Goal: Task Accomplishment & Management: Use online tool/utility

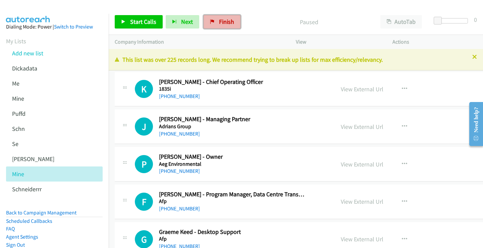
click at [233, 19] on link "Finish" at bounding box center [221, 21] width 37 height 13
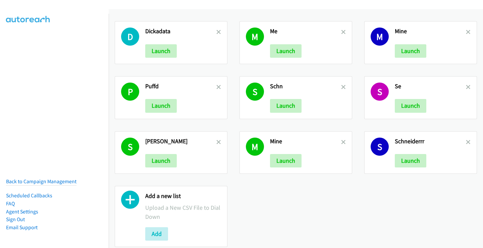
click at [164, 198] on h2 "Add a new list" at bounding box center [183, 196] width 76 height 8
click at [155, 235] on button "Add" at bounding box center [156, 233] width 23 height 13
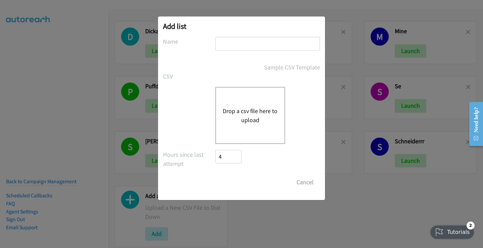
click at [255, 115] on button "Drop a csv file here to upload" at bounding box center [250, 115] width 55 height 18
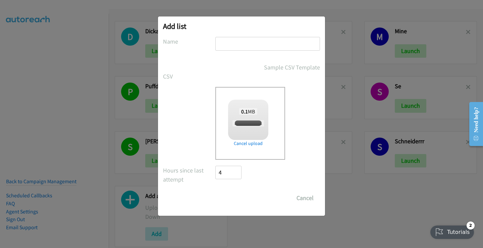
checkbox input "true"
click at [226, 42] on input "text" at bounding box center [267, 44] width 105 height 14
type input "zendesk"
click at [215, 191] on input "Save List" at bounding box center [232, 197] width 35 height 13
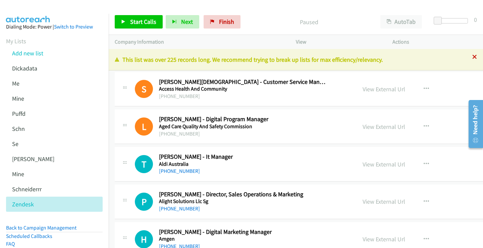
click at [472, 58] on icon at bounding box center [474, 57] width 5 height 5
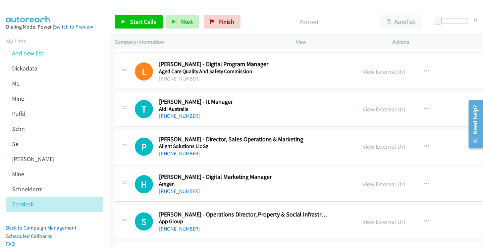
scroll to position [67, 0]
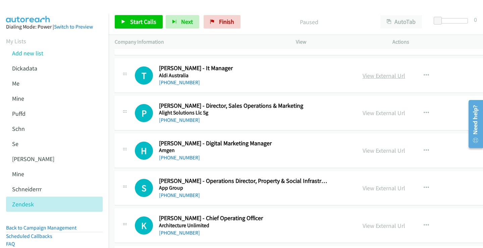
click at [362, 76] on link "View External Url" at bounding box center [383, 76] width 43 height 8
click at [174, 119] on link "+61 417 040 680" at bounding box center [179, 120] width 41 height 6
click at [362, 111] on link "View External Url" at bounding box center [383, 113] width 43 height 8
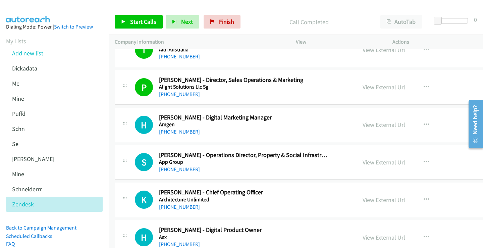
scroll to position [101, 0]
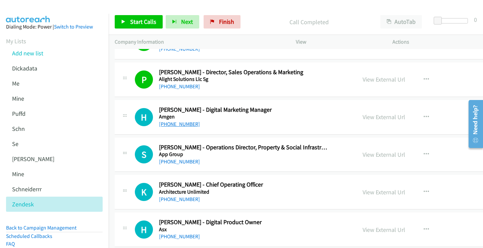
click at [184, 123] on link "+61 2 9870 1935" at bounding box center [179, 124] width 41 height 6
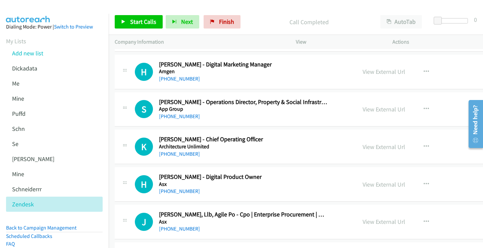
scroll to position [134, 0]
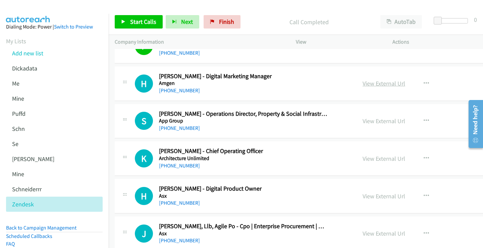
click at [362, 83] on link "View External Url" at bounding box center [383, 83] width 43 height 8
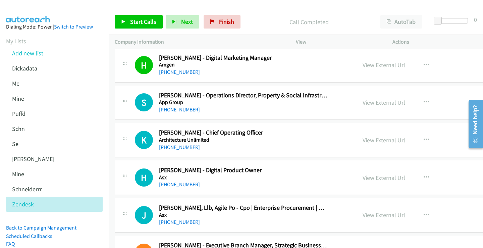
scroll to position [168, 0]
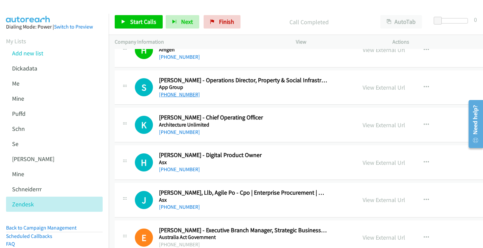
click at [177, 94] on link "+61 450 045 930" at bounding box center [179, 94] width 41 height 6
click at [362, 86] on link "View External Url" at bounding box center [383, 87] width 43 height 8
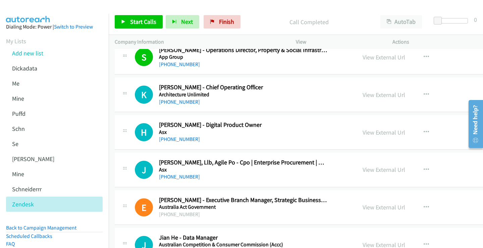
scroll to position [201, 0]
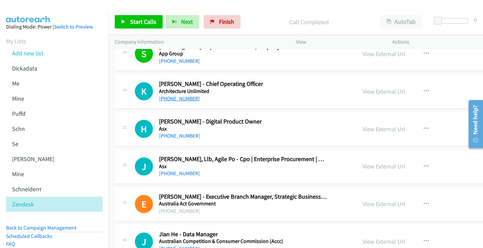
click at [187, 96] on link "+61 450 047 684" at bounding box center [179, 98] width 41 height 6
click at [362, 89] on link "View External Url" at bounding box center [383, 91] width 43 height 8
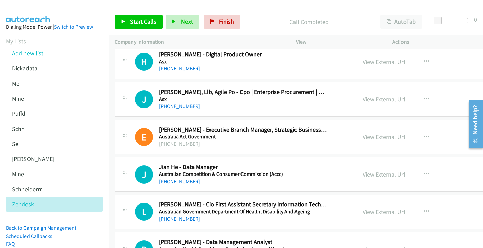
click at [178, 70] on link "+61 426 036 535" at bounding box center [179, 68] width 41 height 6
click at [362, 61] on link "View External Url" at bounding box center [383, 62] width 43 height 8
click at [180, 107] on link "+61 477 732 007" at bounding box center [179, 106] width 41 height 6
click at [362, 99] on link "View External Url" at bounding box center [383, 99] width 43 height 8
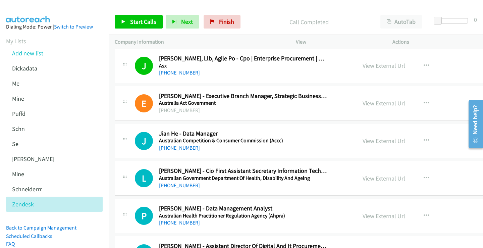
scroll to position [335, 0]
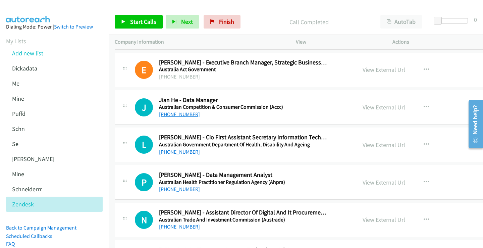
click at [182, 114] on link "+61 466 058 156" at bounding box center [179, 114] width 41 height 6
click at [362, 107] on link "View External Url" at bounding box center [383, 107] width 43 height 8
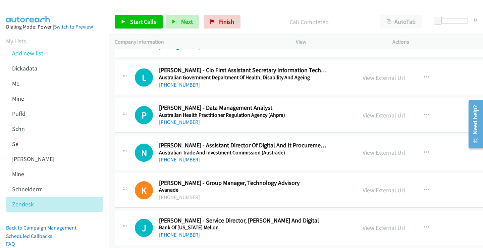
click at [179, 84] on link "+61 402 901 803" at bounding box center [179, 84] width 41 height 6
click at [362, 78] on link "View External Url" at bounding box center [383, 78] width 43 height 8
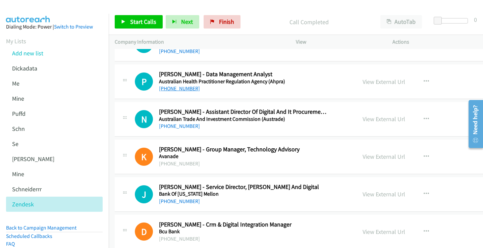
click at [177, 89] on link "+61 410 557 170" at bounding box center [179, 88] width 41 height 6
click at [182, 127] on link "+1 704-699-8816" at bounding box center [179, 126] width 41 height 6
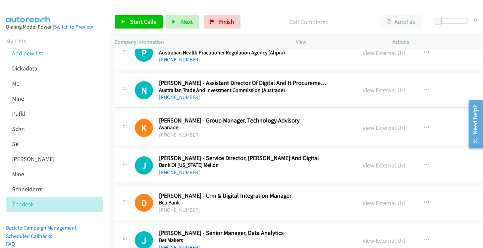
scroll to position [503, 0]
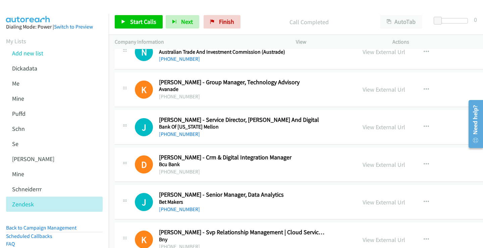
drag, startPoint x: 182, startPoint y: 135, endPoint x: 218, endPoint y: 83, distance: 63.3
click at [182, 135] on link "+61 2 9260 6032" at bounding box center [179, 134] width 41 height 6
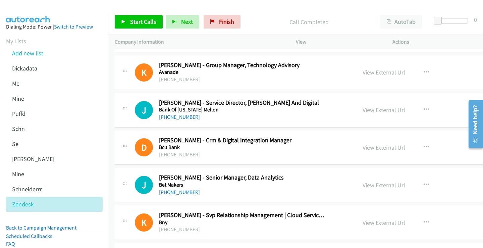
scroll to position [536, 0]
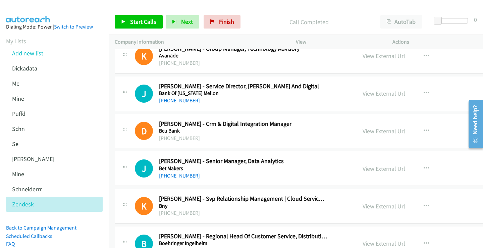
click at [362, 95] on link "View External Url" at bounding box center [383, 93] width 43 height 8
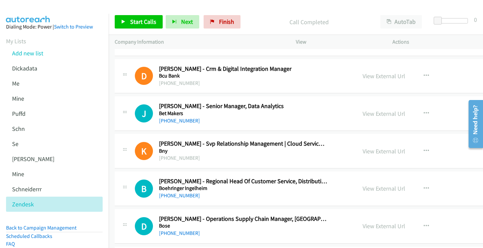
scroll to position [603, 0]
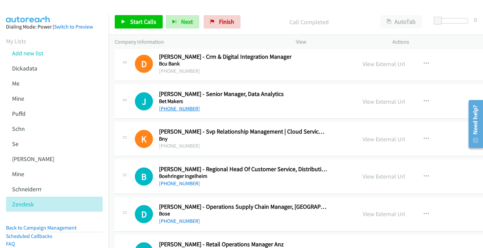
click at [182, 109] on link "+61 432 618 807" at bounding box center [179, 108] width 41 height 6
click at [362, 101] on link "View External Url" at bounding box center [383, 102] width 43 height 8
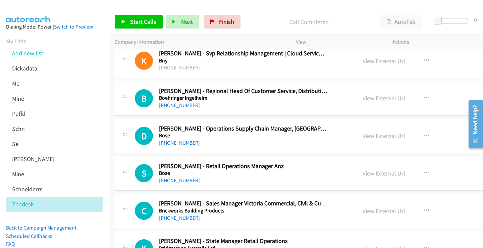
scroll to position [670, 0]
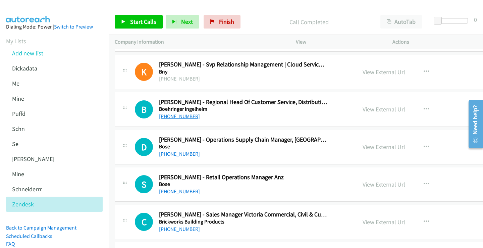
click at [182, 118] on link "+61 412 796 506" at bounding box center [179, 116] width 41 height 6
click at [362, 111] on link "View External Url" at bounding box center [383, 109] width 43 height 8
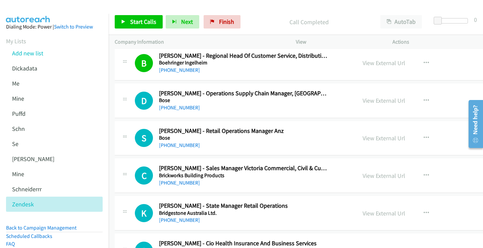
scroll to position [737, 0]
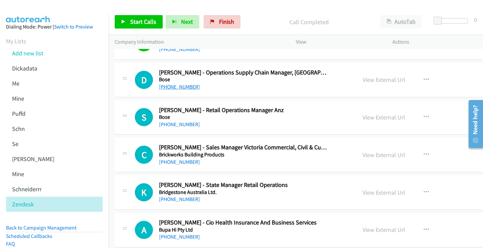
click at [176, 87] on link "+61 2 8737 9917" at bounding box center [179, 86] width 41 height 6
click at [362, 79] on link "View External Url" at bounding box center [383, 80] width 43 height 8
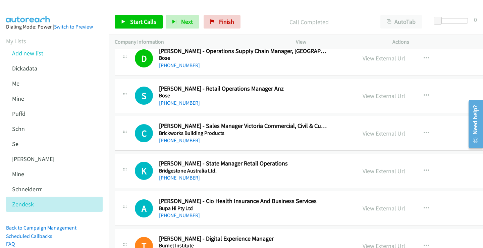
scroll to position [771, 0]
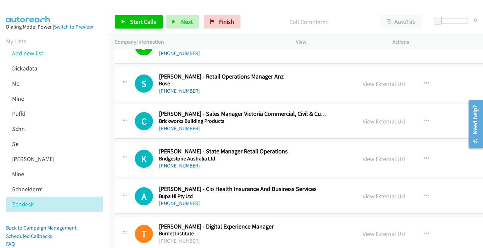
click at [187, 92] on link "+61 428 002 413" at bounding box center [179, 90] width 41 height 6
drag, startPoint x: 339, startPoint y: 83, endPoint x: 335, endPoint y: 85, distance: 4.7
click at [362, 83] on link "View External Url" at bounding box center [383, 84] width 43 height 8
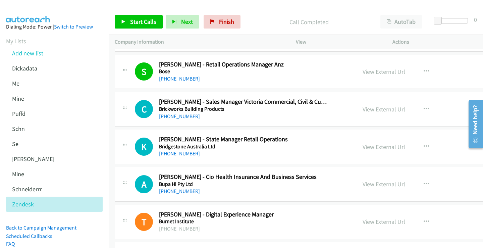
scroll to position [804, 0]
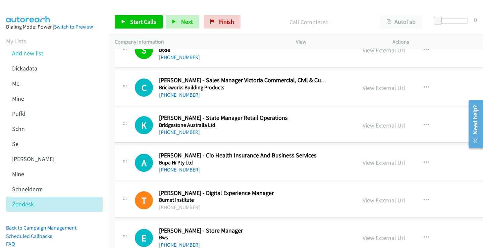
click at [184, 96] on link "+61 404 817 861" at bounding box center [179, 94] width 41 height 6
click at [362, 89] on link "View External Url" at bounding box center [383, 88] width 43 height 8
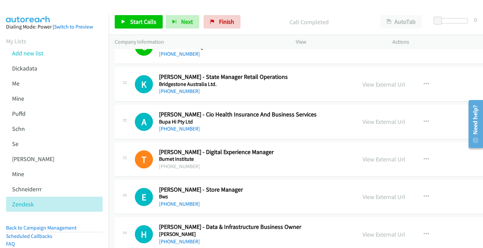
scroll to position [838, 0]
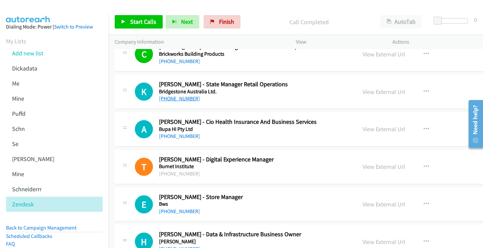
click at [182, 100] on link "+61 418 789 335" at bounding box center [179, 98] width 41 height 6
click at [362, 91] on link "View External Url" at bounding box center [383, 92] width 43 height 8
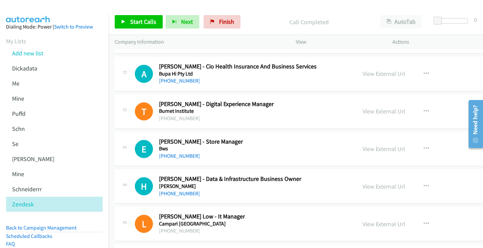
scroll to position [905, 0]
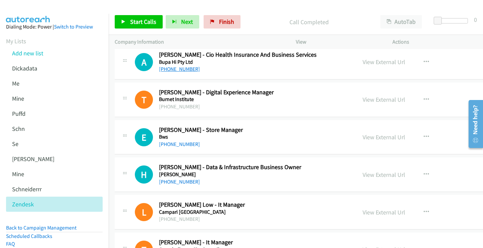
click at [171, 67] on link "+61 478 311 937" at bounding box center [179, 69] width 41 height 6
click at [362, 61] on link "View External Url" at bounding box center [383, 62] width 43 height 8
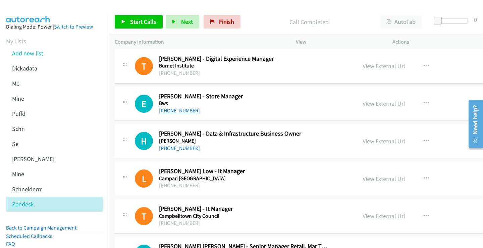
click at [180, 110] on link "+61 433 905 960" at bounding box center [179, 110] width 41 height 6
click at [362, 104] on link "View External Url" at bounding box center [383, 104] width 43 height 8
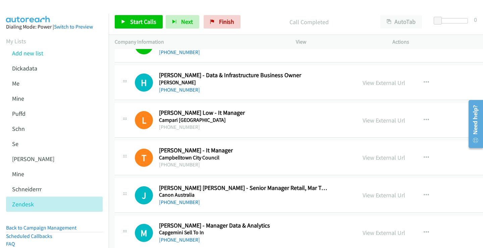
scroll to position [1005, 0]
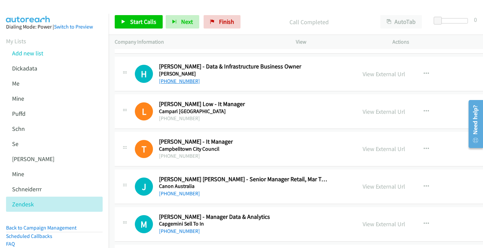
click at [183, 80] on link "+61 420 962 272" at bounding box center [179, 81] width 41 height 6
click at [362, 75] on link "View External Url" at bounding box center [383, 74] width 43 height 8
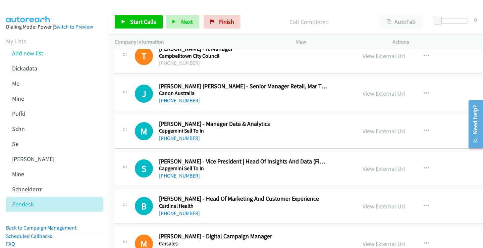
scroll to position [1106, 0]
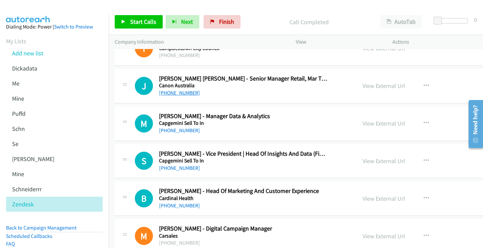
click at [179, 92] on link "+61 402 536 088" at bounding box center [179, 92] width 41 height 6
click at [362, 84] on link "View External Url" at bounding box center [383, 86] width 43 height 8
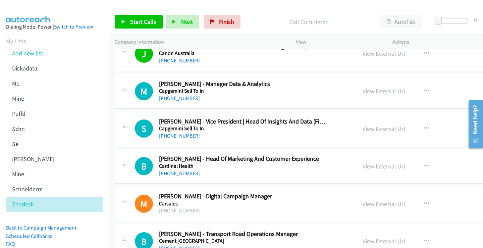
scroll to position [1139, 0]
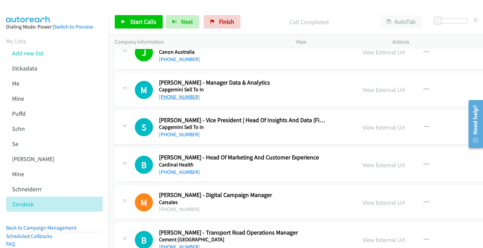
click at [177, 95] on link "+61 405 363 713" at bounding box center [179, 96] width 41 height 6
click at [362, 89] on link "View External Url" at bounding box center [383, 90] width 43 height 8
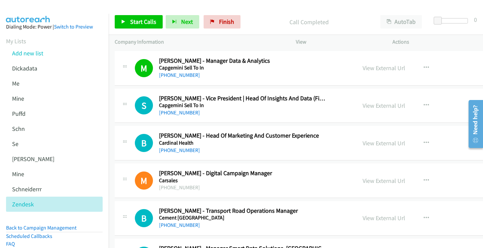
scroll to position [1173, 0]
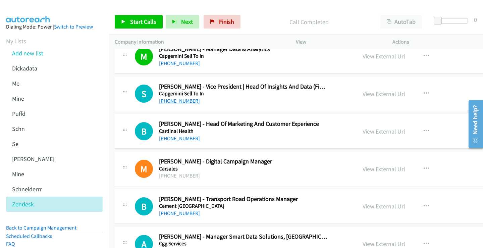
click at [182, 101] on link "+61 404 919 625" at bounding box center [179, 101] width 41 height 6
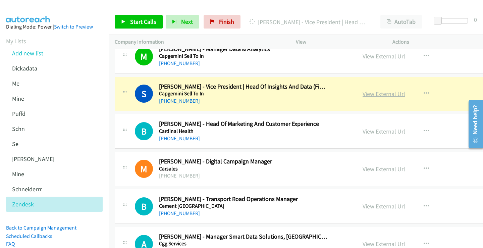
click at [362, 96] on link "View External Url" at bounding box center [383, 94] width 43 height 8
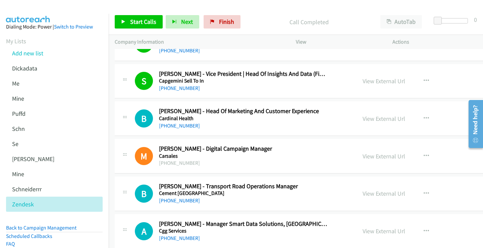
scroll to position [1206, 0]
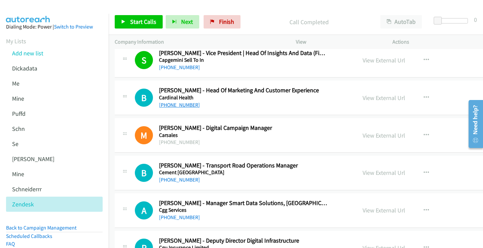
click at [180, 105] on link "+61 7 3882 3640" at bounding box center [179, 105] width 41 height 6
click at [362, 98] on link "View External Url" at bounding box center [383, 98] width 43 height 8
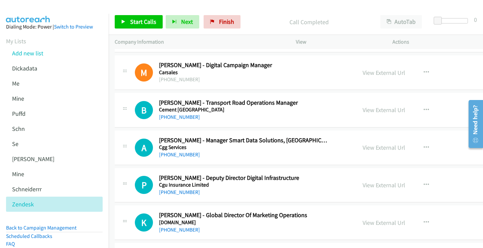
scroll to position [1273, 0]
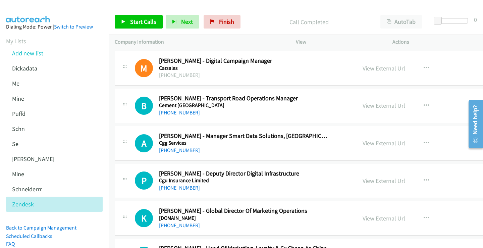
click at [173, 111] on link "+61 449 946 844" at bounding box center [179, 112] width 41 height 6
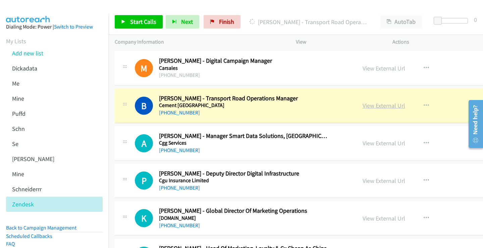
click at [362, 105] on link "View External Url" at bounding box center [383, 106] width 43 height 8
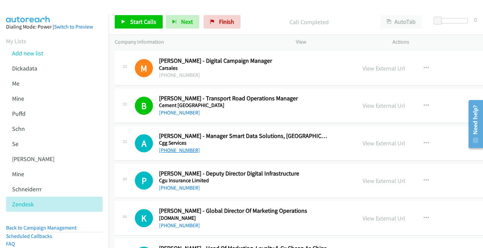
scroll to position [1307, 0]
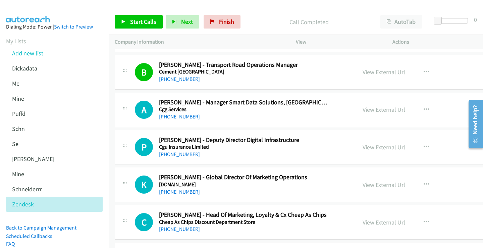
click at [174, 117] on link "+61 418 150 537" at bounding box center [179, 116] width 41 height 6
drag, startPoint x: 336, startPoint y: 110, endPoint x: 327, endPoint y: 110, distance: 9.1
click at [362, 110] on link "View External Url" at bounding box center [383, 110] width 43 height 8
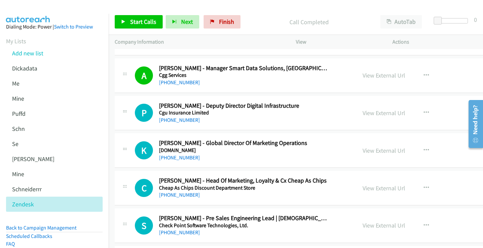
scroll to position [1374, 0]
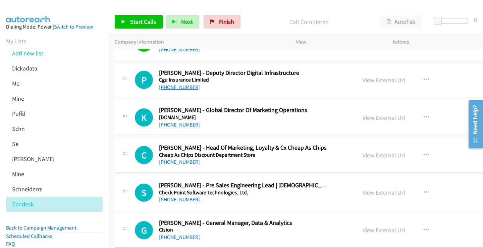
click at [181, 88] on link "+61 7 4930 9829" at bounding box center [179, 87] width 41 height 6
click at [362, 79] on link "View External Url" at bounding box center [383, 80] width 43 height 8
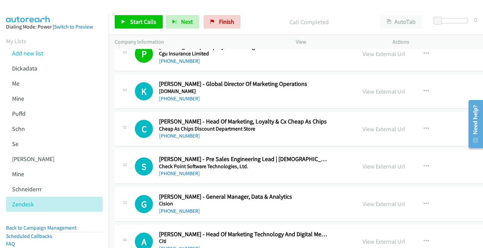
scroll to position [1407, 0]
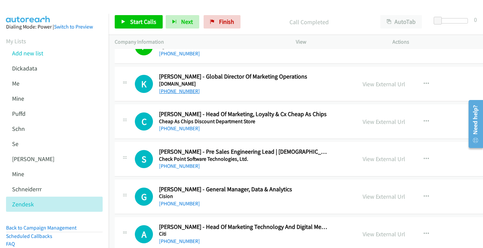
click at [180, 91] on link "+61 401 318 920" at bounding box center [179, 91] width 41 height 6
click at [362, 84] on link "View External Url" at bounding box center [383, 84] width 43 height 8
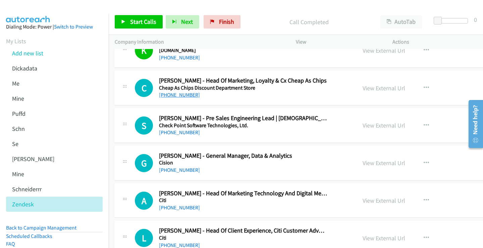
click at [177, 93] on link "+61 406 552 929" at bounding box center [179, 94] width 41 height 6
click at [362, 86] on link "View External Url" at bounding box center [383, 88] width 43 height 8
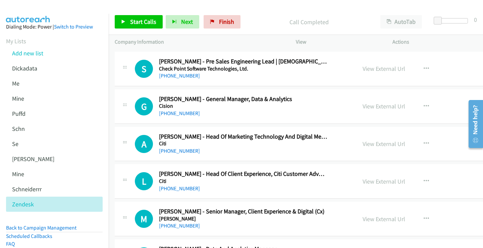
scroll to position [1508, 0]
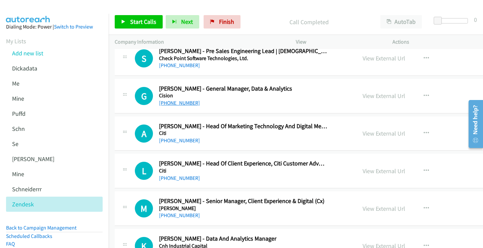
click at [184, 102] on link "+61 417 925 349" at bounding box center [179, 103] width 41 height 6
click at [362, 96] on link "View External Url" at bounding box center [383, 96] width 43 height 8
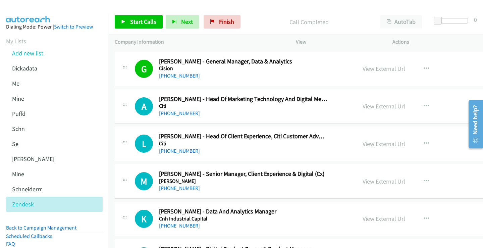
scroll to position [1541, 0]
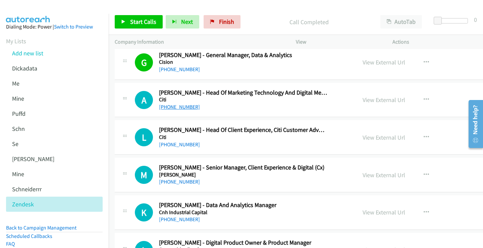
click at [176, 106] on link "+61 2 8225 1441" at bounding box center [179, 107] width 41 height 6
click at [362, 100] on link "View External Url" at bounding box center [383, 100] width 43 height 8
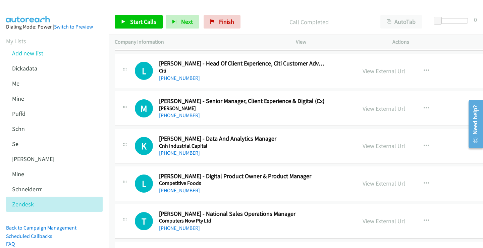
scroll to position [1608, 0]
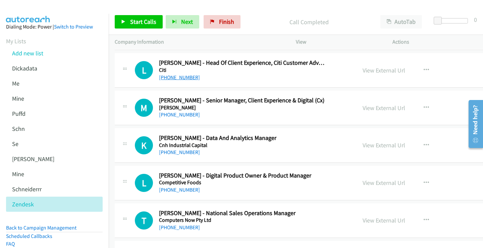
click at [185, 75] on link "+61 408 105 308" at bounding box center [179, 77] width 41 height 6
click at [362, 71] on link "View External Url" at bounding box center [383, 70] width 43 height 8
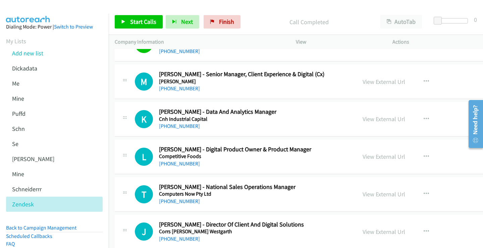
scroll to position [1642, 0]
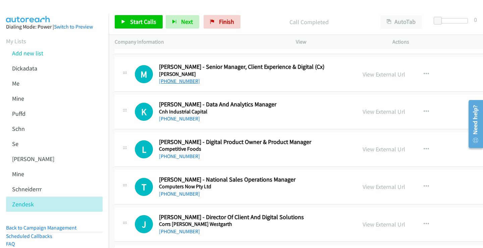
click at [172, 81] on link "+61 481 093 026" at bounding box center [179, 81] width 41 height 6
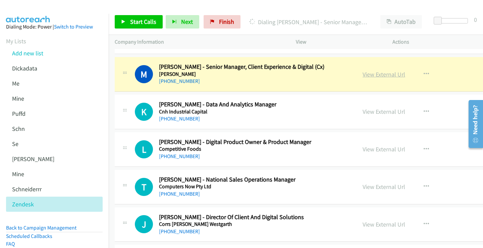
click at [362, 73] on link "View External Url" at bounding box center [383, 74] width 43 height 8
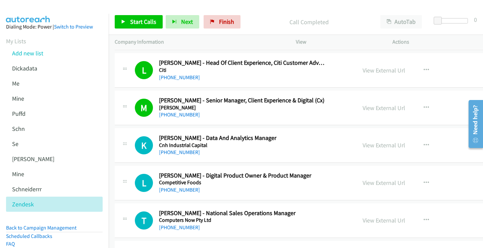
scroll to position [1676, 0]
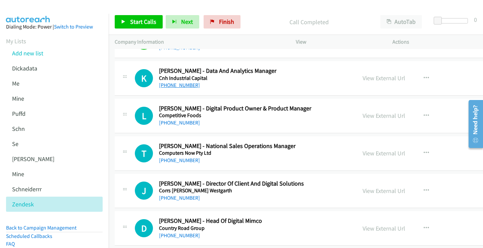
click at [176, 86] on link "+61 478 919 856" at bounding box center [179, 85] width 41 height 6
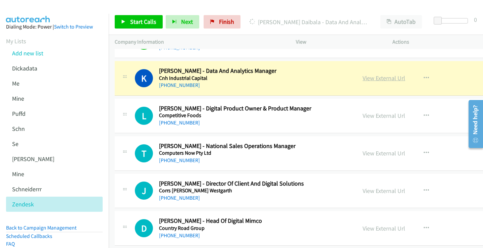
click at [362, 77] on link "View External Url" at bounding box center [383, 78] width 43 height 8
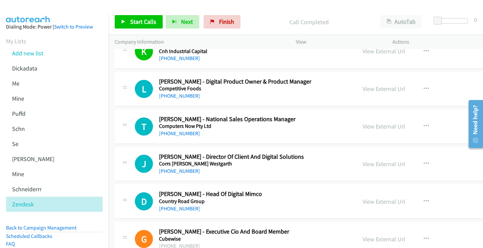
scroll to position [1709, 0]
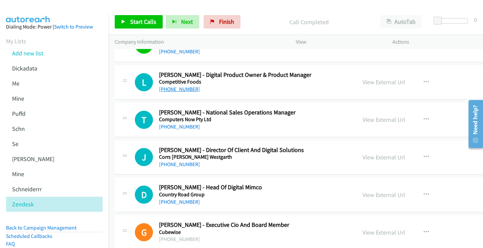
click at [183, 90] on link "+61 478 966 369" at bounding box center [179, 89] width 41 height 6
click at [362, 82] on link "View External Url" at bounding box center [383, 82] width 43 height 8
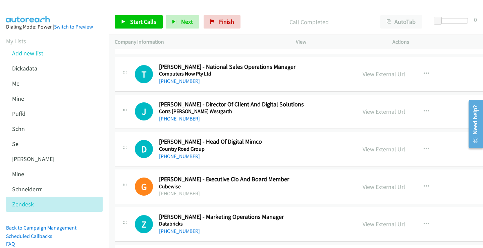
scroll to position [1743, 0]
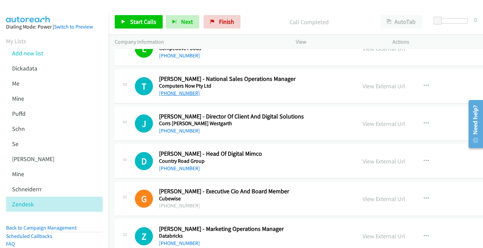
click at [184, 92] on link "+61 3 9554 6027" at bounding box center [179, 93] width 41 height 6
click at [362, 85] on link "View External Url" at bounding box center [383, 86] width 43 height 8
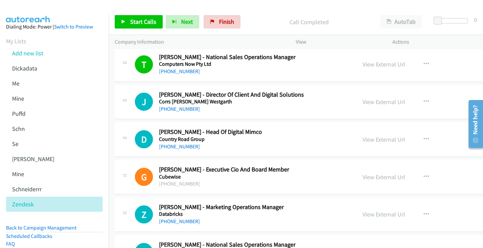
scroll to position [1776, 0]
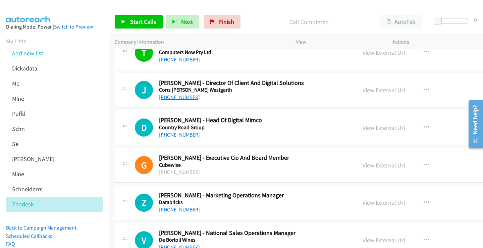
click at [176, 98] on link "+61 7 3228 9422" at bounding box center [179, 97] width 41 height 6
click at [362, 91] on link "View External Url" at bounding box center [383, 90] width 43 height 8
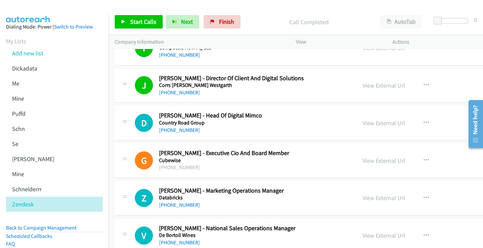
scroll to position [1810, 0]
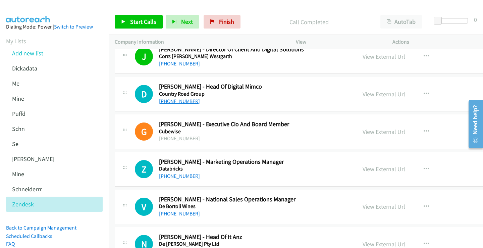
click at [185, 101] on link "+61 404 639 002" at bounding box center [179, 101] width 41 height 6
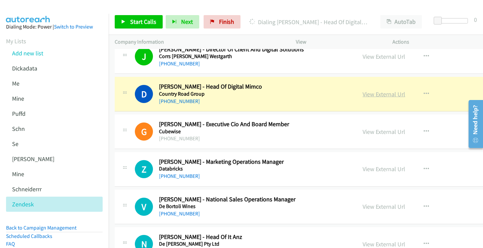
click at [362, 96] on link "View External Url" at bounding box center [383, 94] width 43 height 8
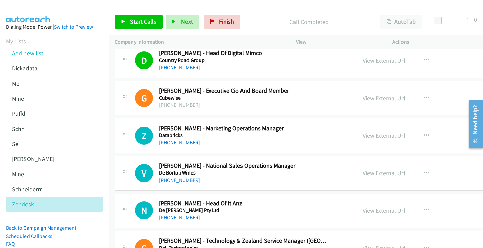
scroll to position [1877, 0]
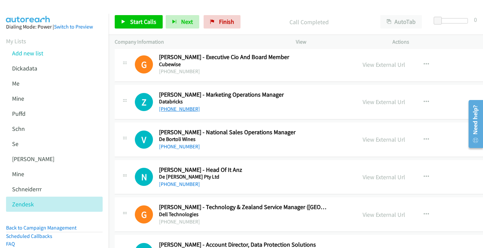
click at [178, 109] on link "+61 401 973 264" at bounding box center [179, 109] width 41 height 6
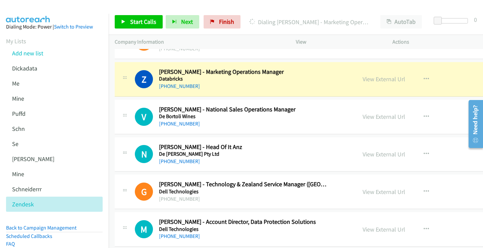
scroll to position [1910, 0]
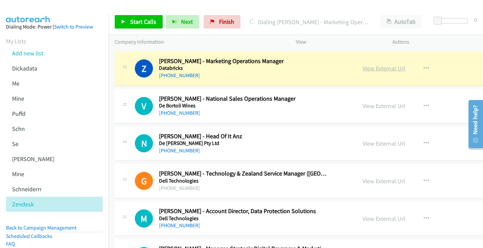
click at [362, 68] on link "View External Url" at bounding box center [383, 68] width 43 height 8
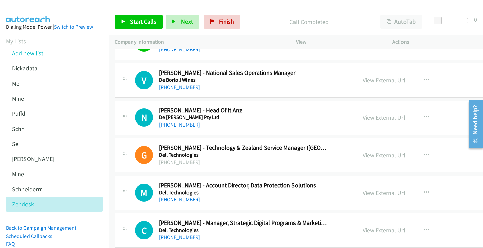
scroll to position [1944, 0]
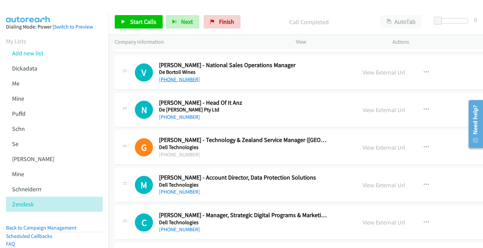
click at [180, 78] on link "+61 418 439 674" at bounding box center [179, 79] width 41 height 6
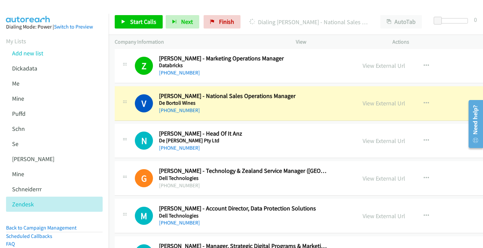
scroll to position [1910, 0]
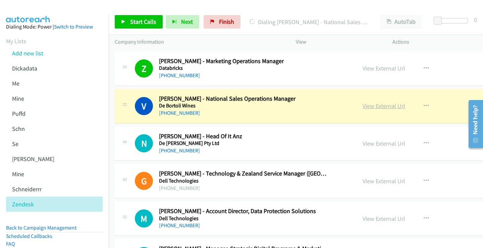
click at [362, 105] on link "View External Url" at bounding box center [383, 106] width 43 height 8
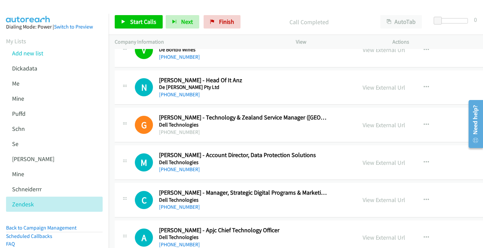
scroll to position [1977, 0]
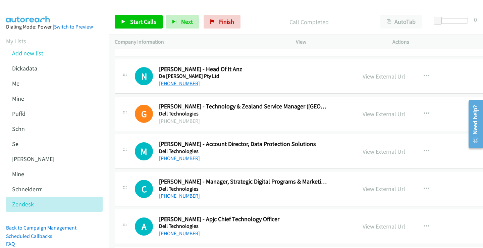
click at [172, 83] on link "+61 490 302 053" at bounding box center [179, 83] width 41 height 6
click at [362, 77] on link "View External Url" at bounding box center [383, 76] width 43 height 8
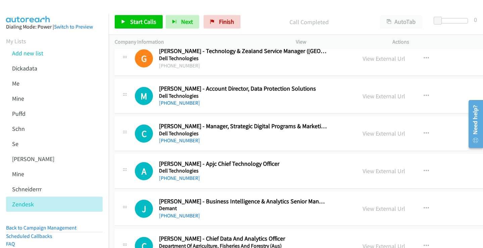
scroll to position [2044, 0]
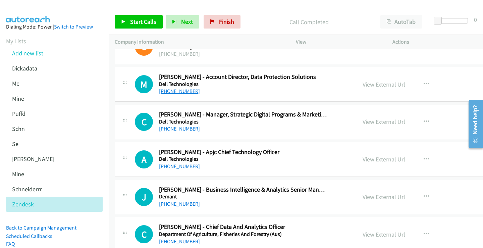
click at [182, 91] on link "+61 434 874 663" at bounding box center [179, 91] width 41 height 6
click at [362, 83] on link "View External Url" at bounding box center [383, 84] width 43 height 8
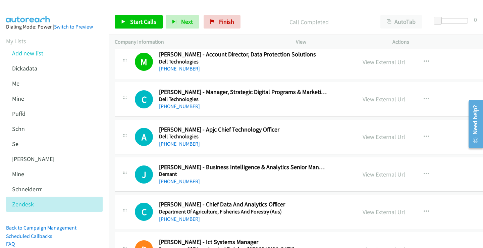
scroll to position [2078, 0]
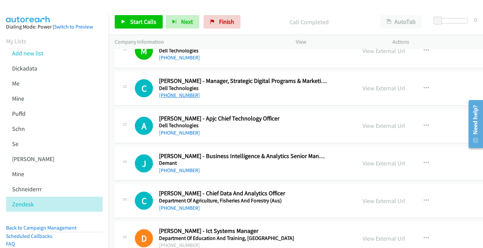
click at [185, 94] on link "+61 425 235 333" at bounding box center [179, 95] width 41 height 6
click at [362, 86] on link "View External Url" at bounding box center [383, 88] width 43 height 8
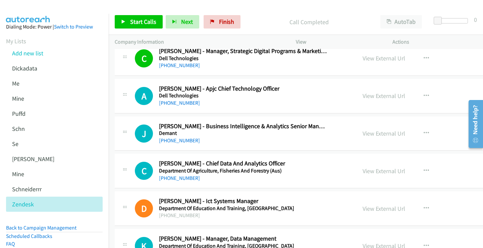
scroll to position [2111, 0]
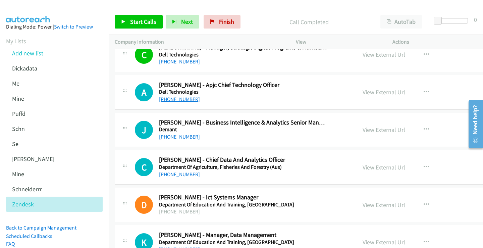
click at [186, 98] on link "+61 401 030 985" at bounding box center [179, 99] width 41 height 6
click at [362, 92] on link "View External Url" at bounding box center [383, 92] width 43 height 8
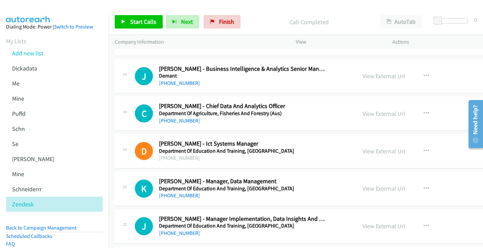
scroll to position [2178, 0]
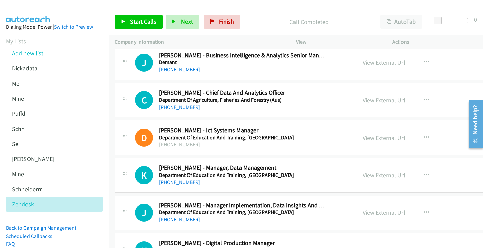
click at [188, 72] on link "+61 467 622 258" at bounding box center [179, 69] width 41 height 6
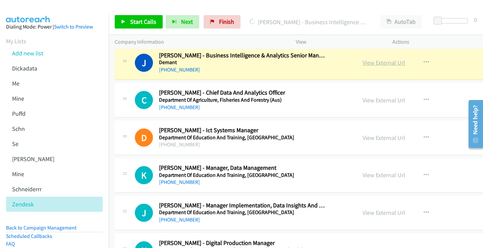
click at [362, 64] on link "View External Url" at bounding box center [383, 63] width 43 height 8
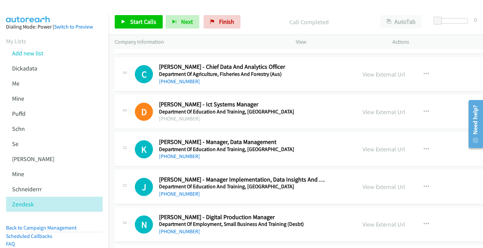
scroll to position [2212, 0]
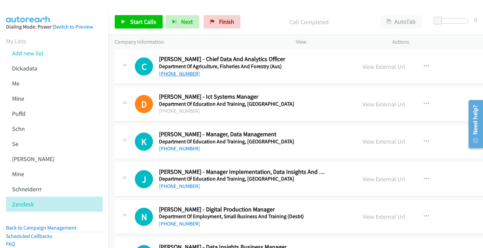
click at [174, 75] on link "+1 760-241-7537" at bounding box center [179, 73] width 41 height 6
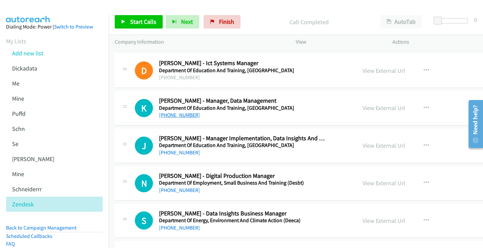
scroll to position [2279, 0]
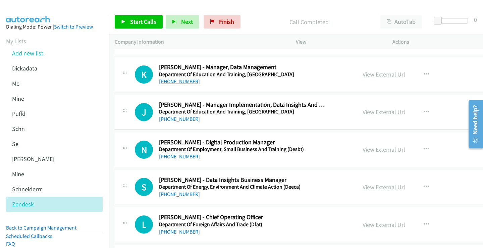
click at [185, 82] on link "+61 3 9059 5263" at bounding box center [179, 81] width 41 height 6
click at [362, 73] on link "View External Url" at bounding box center [383, 74] width 43 height 8
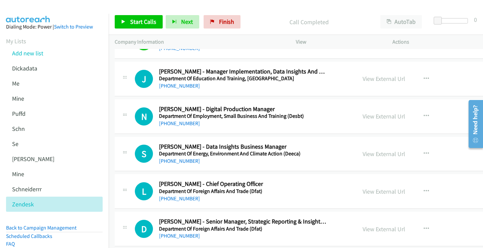
scroll to position [2312, 0]
click at [176, 84] on link "+61 403 974 597" at bounding box center [179, 85] width 41 height 6
click at [362, 78] on link "View External Url" at bounding box center [383, 78] width 43 height 8
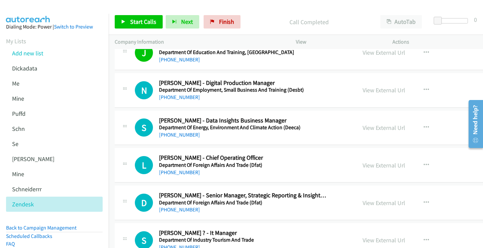
scroll to position [2346, 0]
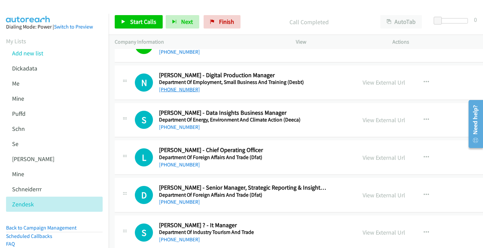
click at [188, 88] on link "+61 7 3025 6426" at bounding box center [179, 89] width 41 height 6
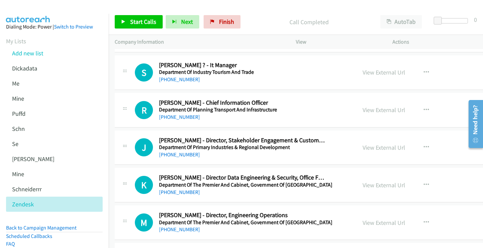
scroll to position [2547, 0]
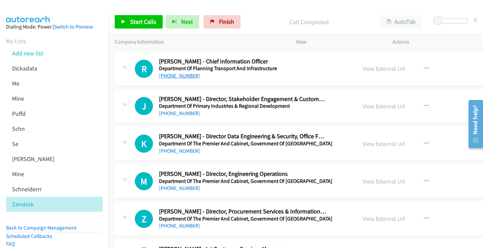
click at [182, 76] on link "+61 427 126 304" at bounding box center [179, 75] width 41 height 6
click at [362, 70] on link "View External Url" at bounding box center [383, 69] width 43 height 8
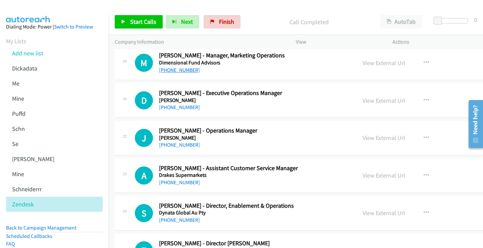
scroll to position [2848, 0]
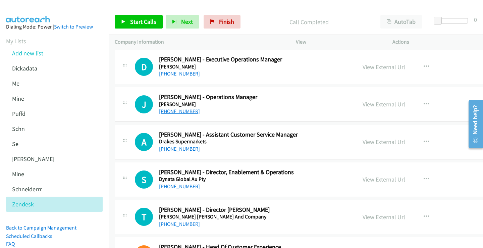
click at [182, 109] on link "+61 411 222 910" at bounding box center [179, 111] width 41 height 6
click at [362, 103] on link "View External Url" at bounding box center [383, 104] width 43 height 8
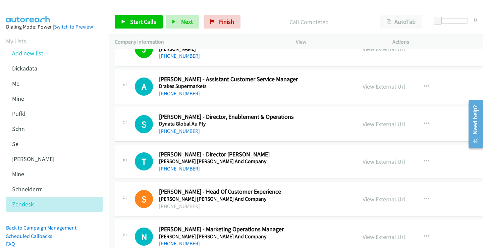
scroll to position [2915, 0]
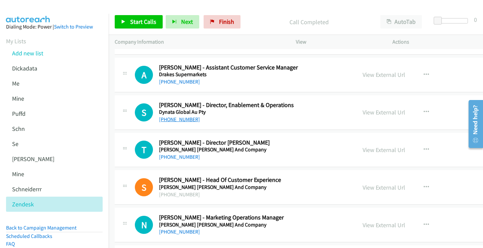
click at [183, 120] on link "+61 433 946 062" at bounding box center [179, 119] width 41 height 6
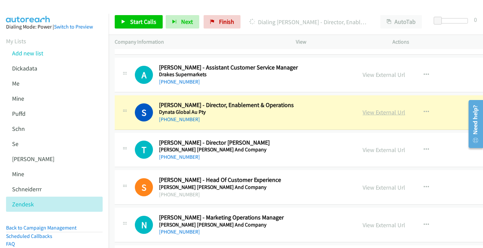
click at [362, 113] on link "View External Url" at bounding box center [383, 112] width 43 height 8
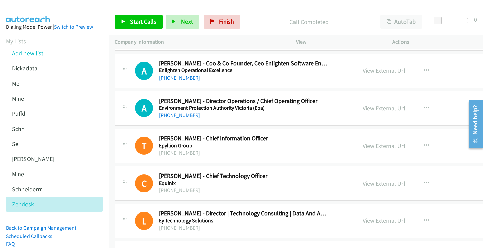
scroll to position [3150, 0]
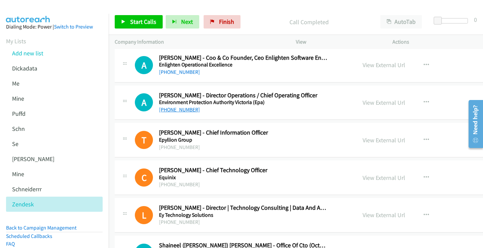
click at [184, 110] on link "+61 8 8424 3800" at bounding box center [179, 109] width 41 height 6
click at [362, 101] on link "View External Url" at bounding box center [383, 103] width 43 height 8
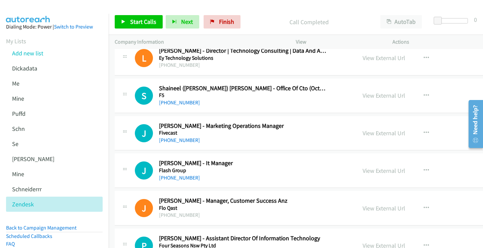
scroll to position [3318, 0]
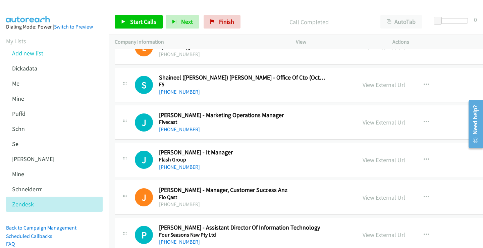
click at [174, 89] on link "+61 422 921 951" at bounding box center [179, 91] width 41 height 6
click at [362, 83] on link "View External Url" at bounding box center [383, 85] width 43 height 8
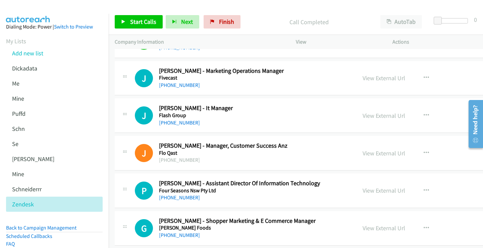
scroll to position [3351, 0]
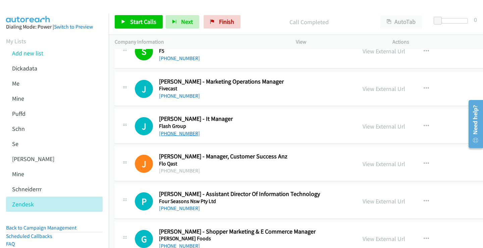
click at [182, 134] on link "+61 3 9536 8141" at bounding box center [179, 133] width 41 height 6
click at [362, 126] on link "View External Url" at bounding box center [383, 126] width 43 height 8
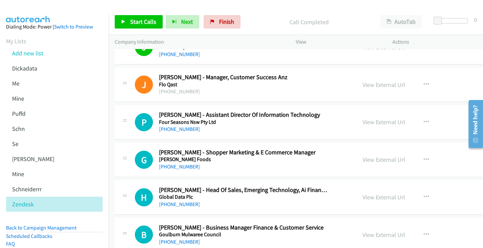
scroll to position [3452, 0]
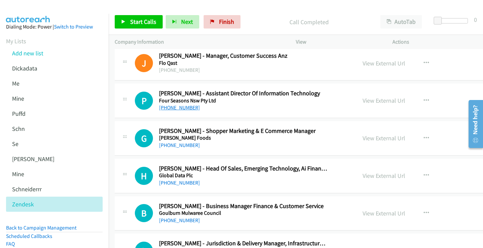
click at [176, 107] on link "+1 440-265-4439" at bounding box center [179, 107] width 41 height 6
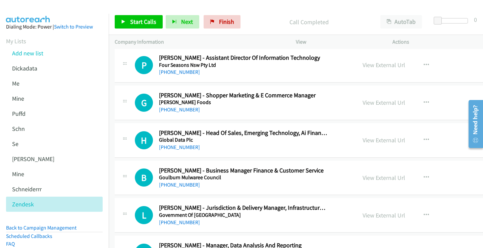
scroll to position [3519, 0]
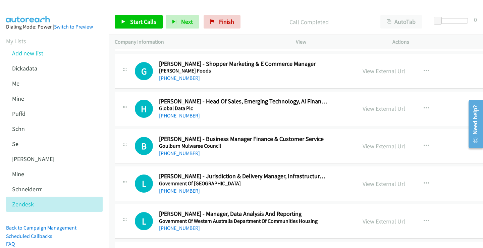
click at [180, 115] on link "+61 448 753 261" at bounding box center [179, 115] width 41 height 6
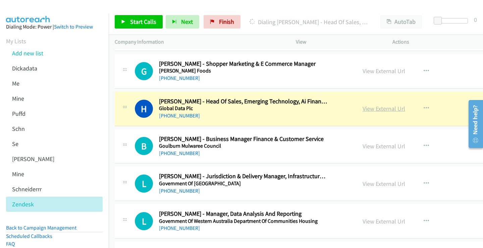
click at [362, 110] on link "View External Url" at bounding box center [383, 109] width 43 height 8
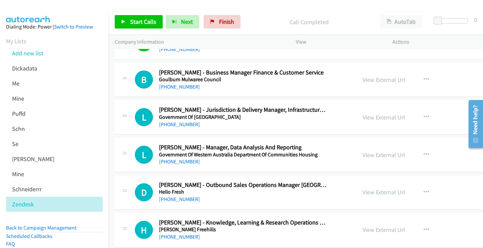
scroll to position [3586, 0]
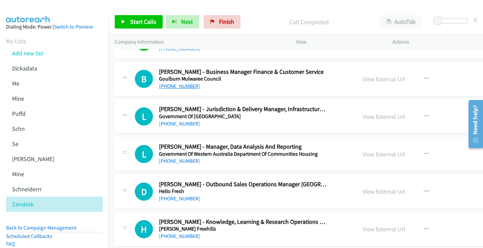
click at [191, 86] on link "+61 408 474 286" at bounding box center [179, 86] width 41 height 6
click at [362, 79] on link "View External Url" at bounding box center [383, 79] width 43 height 8
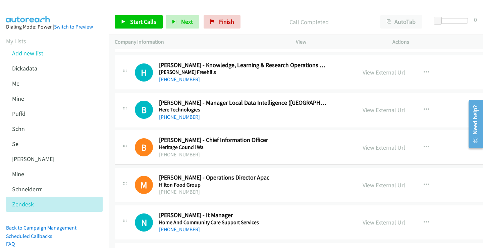
scroll to position [3753, 0]
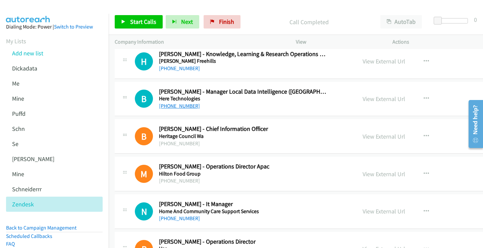
click at [183, 104] on link "+61 422 697 830" at bounding box center [179, 106] width 41 height 6
click at [362, 100] on link "View External Url" at bounding box center [383, 99] width 43 height 8
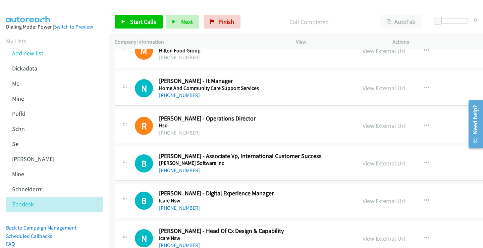
scroll to position [3887, 0]
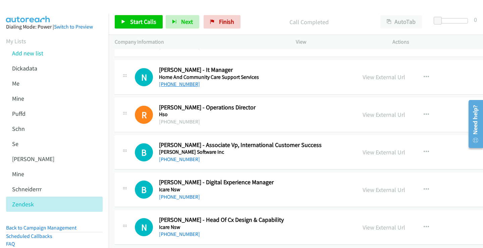
click at [185, 85] on link "+61 447 018 825" at bounding box center [179, 84] width 41 height 6
click at [362, 77] on link "View External Url" at bounding box center [383, 77] width 43 height 8
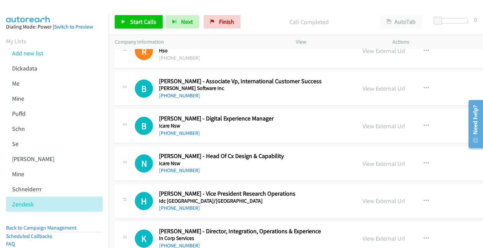
scroll to position [3954, 0]
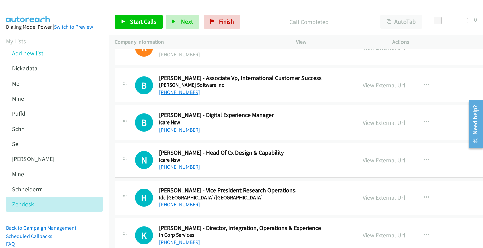
click at [178, 92] on link "+1 216-312-3498" at bounding box center [179, 92] width 41 height 6
click at [362, 86] on link "View External Url" at bounding box center [383, 85] width 43 height 8
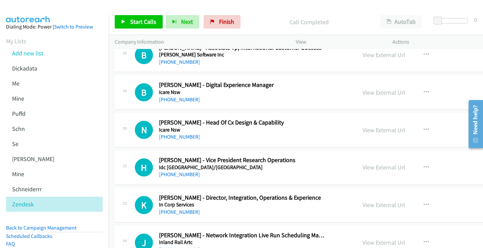
scroll to position [3988, 0]
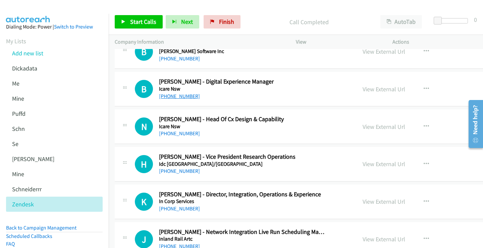
click at [175, 96] on link "+98 912 670 6956" at bounding box center [179, 96] width 41 height 6
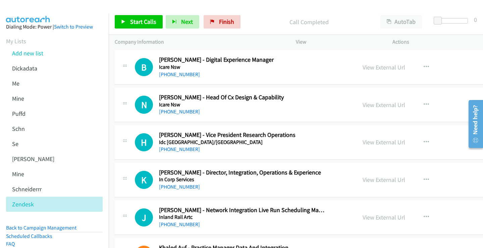
scroll to position [4021, 0]
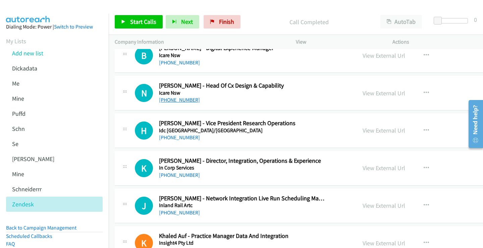
click at [183, 99] on link "+61 467 771 471" at bounding box center [179, 100] width 41 height 6
click at [362, 93] on link "View External Url" at bounding box center [383, 93] width 43 height 8
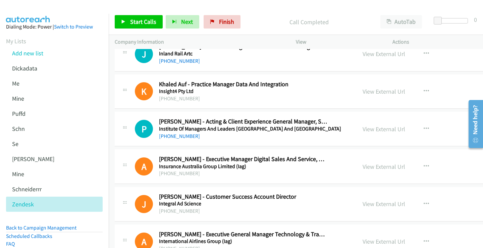
scroll to position [4222, 0]
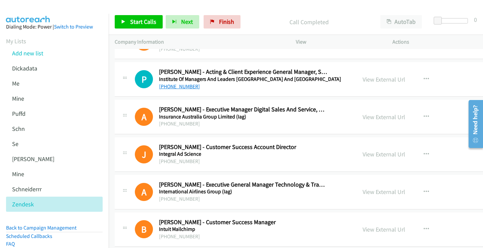
click at [184, 88] on link "+61 477 772 559" at bounding box center [179, 86] width 41 height 6
click at [362, 80] on link "View External Url" at bounding box center [383, 79] width 43 height 8
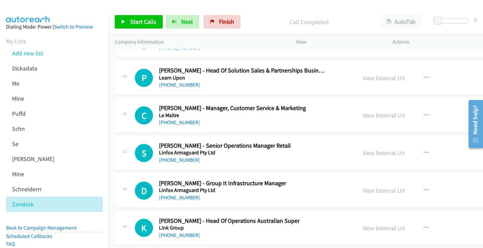
scroll to position [4624, 0]
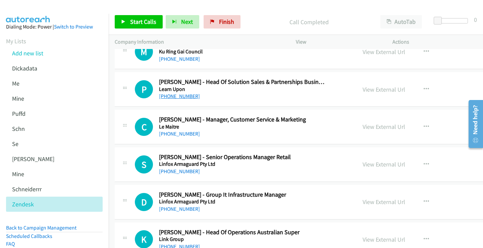
click at [189, 97] on link "+61 437 997 724" at bounding box center [179, 96] width 41 height 6
click at [362, 88] on link "View External Url" at bounding box center [383, 89] width 43 height 8
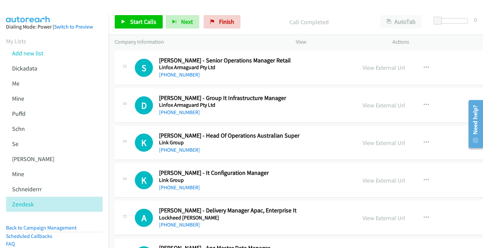
scroll to position [4758, 0]
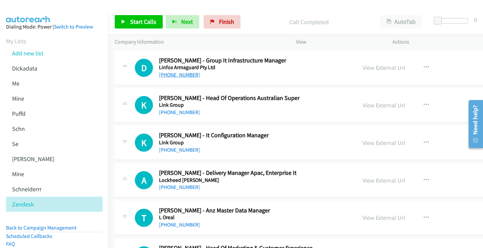
click at [178, 75] on link "+61 478 525 442" at bounding box center [179, 74] width 41 height 6
click at [362, 68] on link "View External Url" at bounding box center [383, 68] width 43 height 8
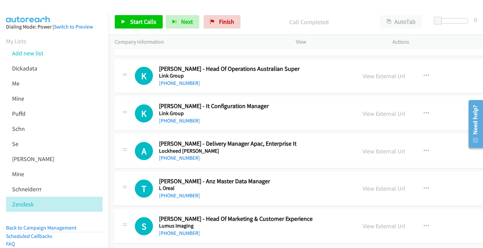
scroll to position [4792, 0]
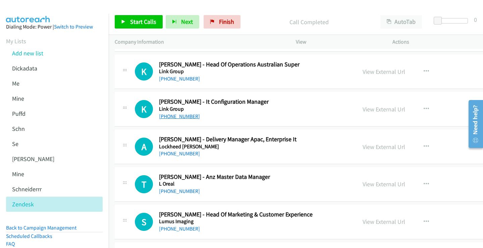
click at [186, 118] on link "+61 432 164 483" at bounding box center [179, 116] width 41 height 6
click at [362, 110] on link "View External Url" at bounding box center [383, 109] width 43 height 8
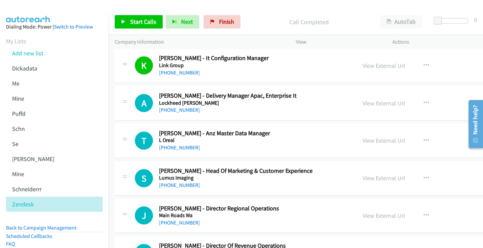
scroll to position [4859, 0]
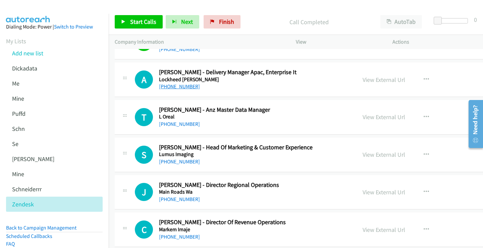
click at [184, 86] on link "+61 401 712 685" at bounding box center [179, 86] width 41 height 6
click at [362, 79] on link "View External Url" at bounding box center [383, 80] width 43 height 8
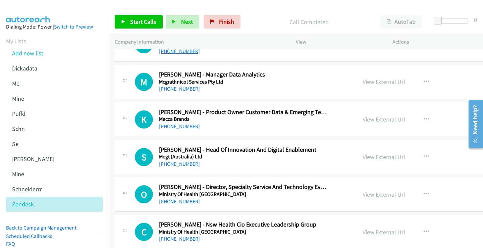
scroll to position [5094, 0]
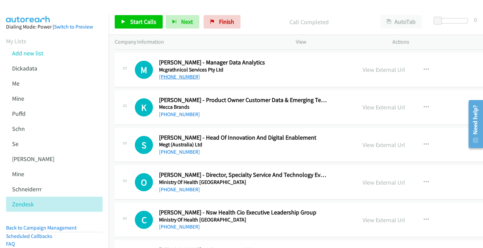
click at [181, 75] on link "+61 7 3333 9891" at bounding box center [179, 76] width 41 height 6
click at [362, 71] on link "View External Url" at bounding box center [383, 70] width 43 height 8
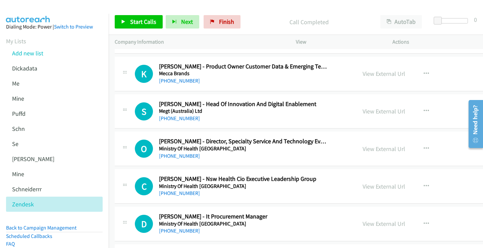
scroll to position [5161, 0]
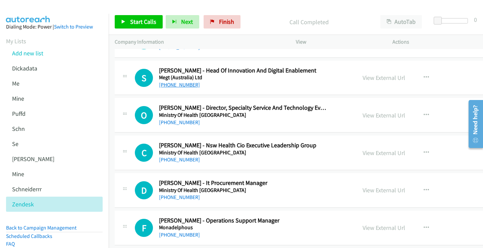
click at [175, 86] on link "+61 414 513 005" at bounding box center [179, 84] width 41 height 6
click at [362, 78] on link "View External Url" at bounding box center [383, 78] width 43 height 8
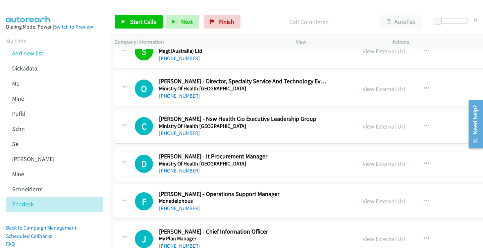
scroll to position [5194, 0]
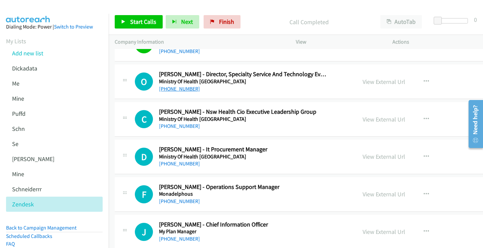
click at [180, 90] on link "+61 466 054 389" at bounding box center [179, 88] width 41 height 6
click at [362, 84] on link "View External Url" at bounding box center [383, 82] width 43 height 8
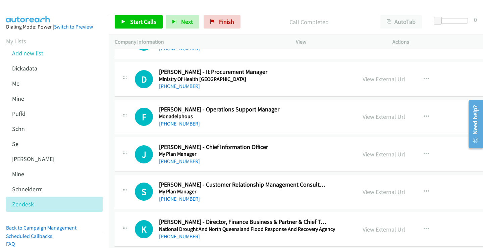
scroll to position [5261, 0]
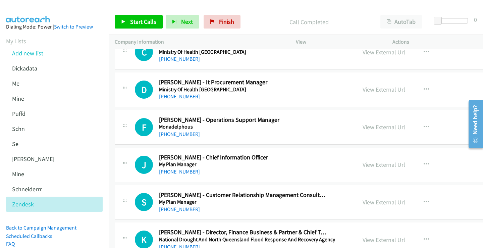
click at [182, 97] on link "+61 468 308 315" at bounding box center [179, 96] width 41 height 6
click at [362, 89] on link "View External Url" at bounding box center [383, 89] width 43 height 8
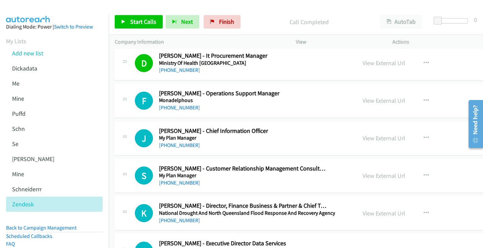
scroll to position [5295, 0]
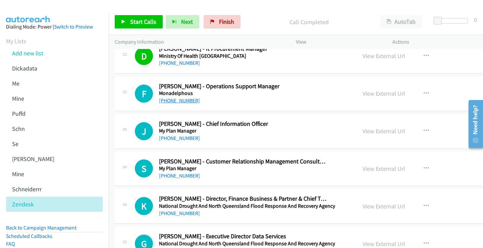
click at [180, 100] on link "+61 417 966 566" at bounding box center [179, 100] width 41 height 6
click at [362, 94] on link "View External Url" at bounding box center [383, 93] width 43 height 8
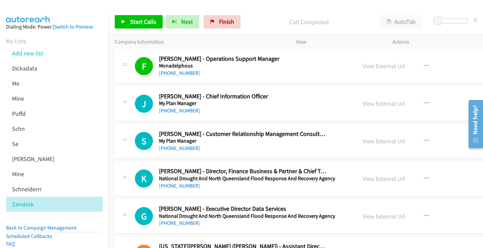
scroll to position [5328, 0]
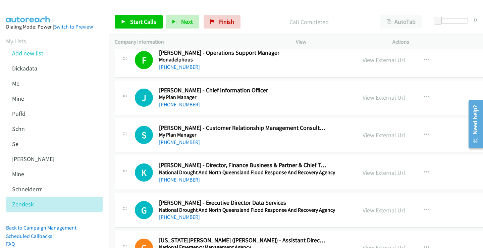
click at [187, 103] on link "+61 410 006 717" at bounding box center [179, 104] width 41 height 6
click at [362, 98] on link "View External Url" at bounding box center [383, 97] width 43 height 8
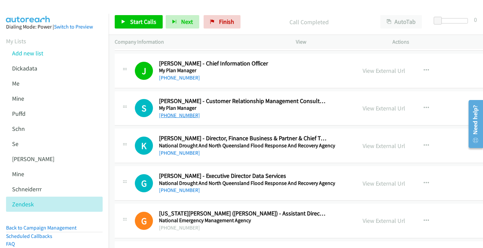
scroll to position [5362, 0]
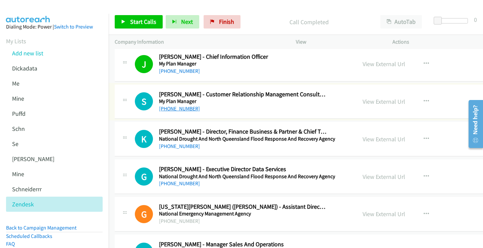
click at [184, 109] on link "+61 420 693 561" at bounding box center [179, 108] width 41 height 6
click at [362, 101] on link "View External Url" at bounding box center [383, 102] width 43 height 8
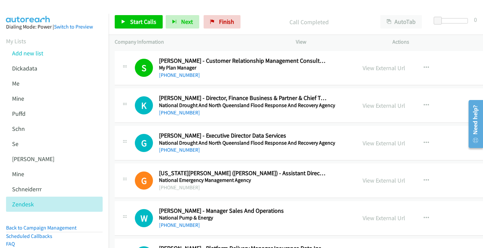
scroll to position [5429, 0]
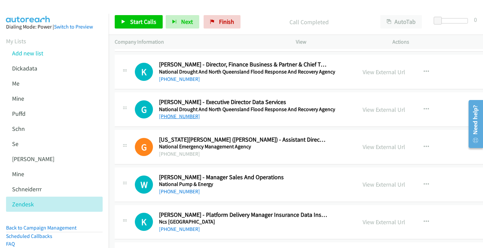
click at [179, 116] on link "+61 413 803 569" at bounding box center [179, 116] width 41 height 6
click at [362, 110] on link "View External Url" at bounding box center [383, 110] width 43 height 8
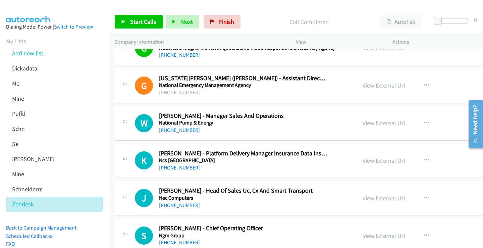
scroll to position [5496, 0]
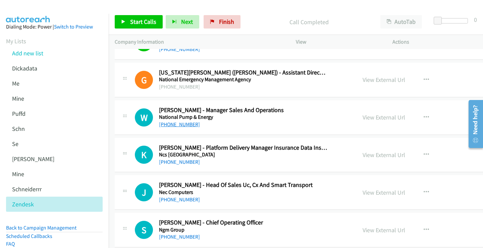
click at [178, 124] on link "+61 406 363 054" at bounding box center [179, 124] width 41 height 6
click at [362, 118] on link "View External Url" at bounding box center [383, 117] width 43 height 8
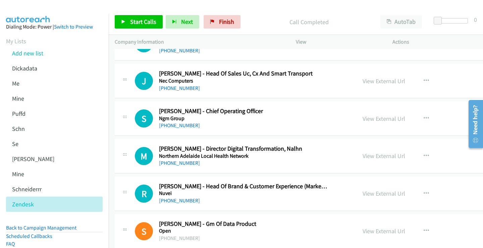
scroll to position [5596, 0]
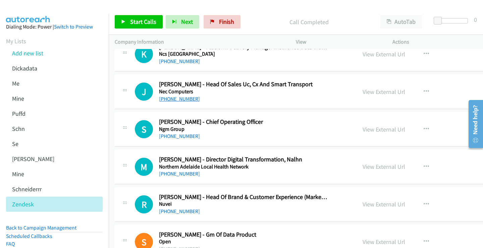
click at [182, 100] on link "+61 423 609 869" at bounding box center [179, 99] width 41 height 6
click at [362, 93] on link "View External Url" at bounding box center [383, 92] width 43 height 8
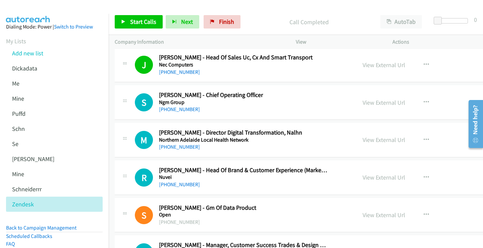
scroll to position [5630, 0]
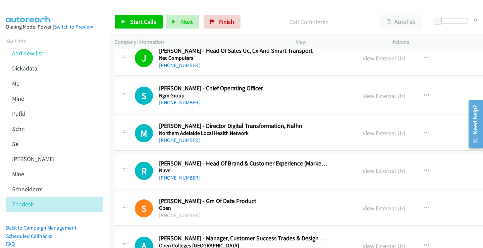
click at [184, 103] on link "+61 412 554 287" at bounding box center [179, 102] width 41 height 6
click at [362, 96] on link "View External Url" at bounding box center [383, 96] width 43 height 8
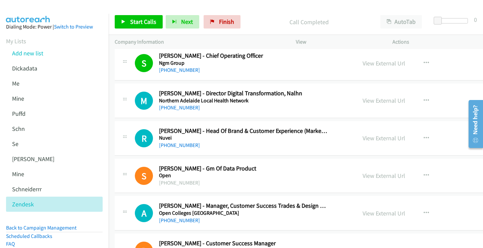
scroll to position [5697, 0]
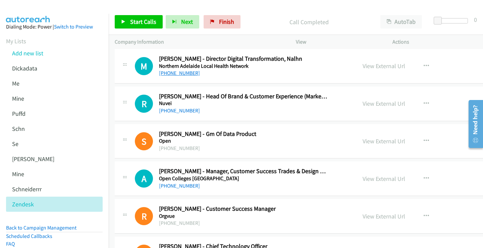
click at [186, 75] on link "+61 430 115 020" at bounding box center [179, 73] width 41 height 6
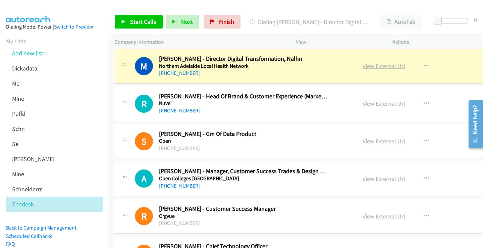
click at [362, 65] on link "View External Url" at bounding box center [383, 66] width 43 height 8
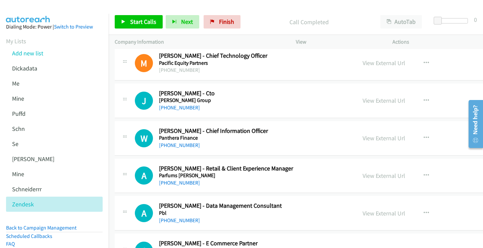
scroll to position [5898, 0]
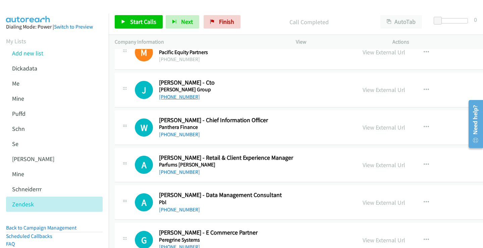
click at [183, 98] on link "+1 828-280-4520" at bounding box center [179, 96] width 41 height 6
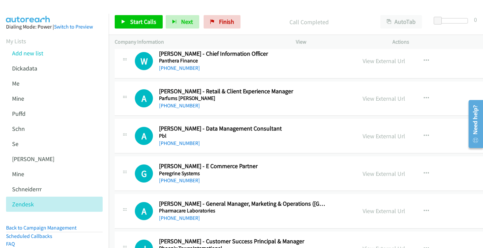
scroll to position [5965, 0]
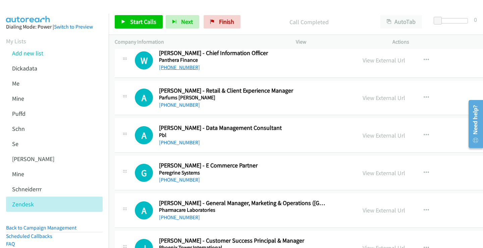
click at [186, 67] on link "+61 427 728 279" at bounding box center [179, 67] width 41 height 6
click at [362, 60] on link "View External Url" at bounding box center [383, 60] width 43 height 8
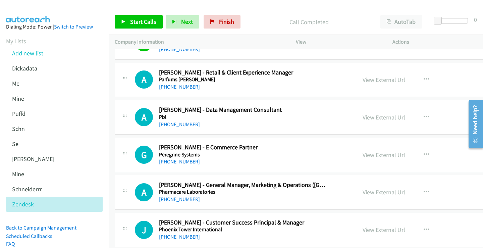
scroll to position [5998, 0]
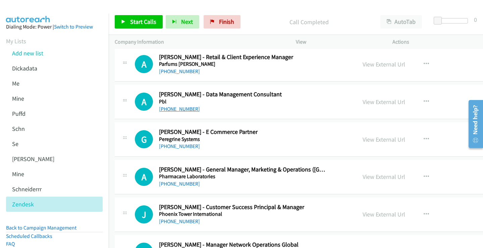
click at [183, 108] on link "+61 451 134 186" at bounding box center [179, 109] width 41 height 6
click at [362, 101] on link "View External Url" at bounding box center [383, 102] width 43 height 8
